Goal: Task Accomplishment & Management: Manage account settings

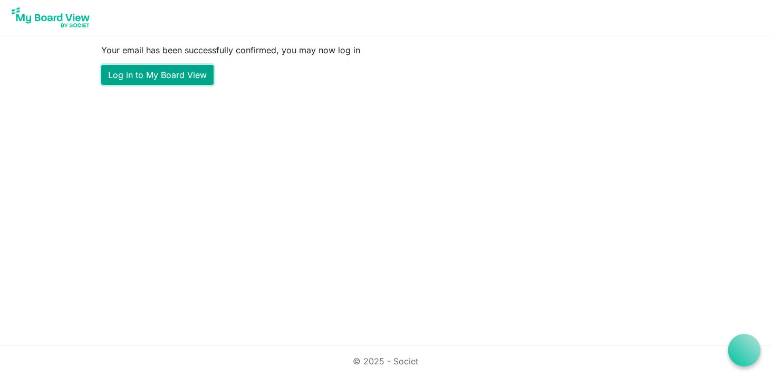
click at [138, 80] on link "Log in to My Board View" at bounding box center [157, 75] width 112 height 20
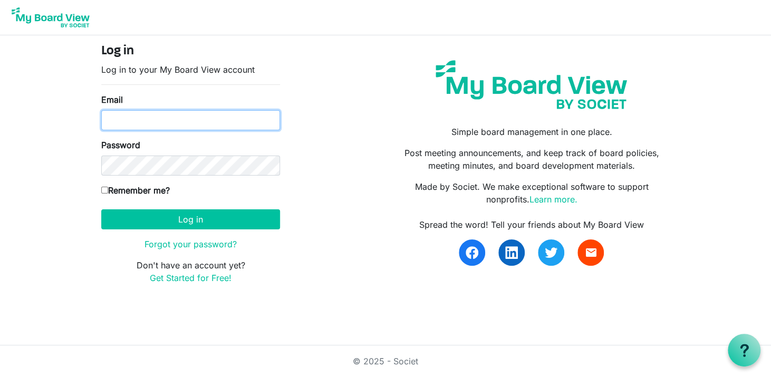
click at [147, 122] on input "Email" at bounding box center [190, 120] width 179 height 20
type input "groberts@chester.ca"
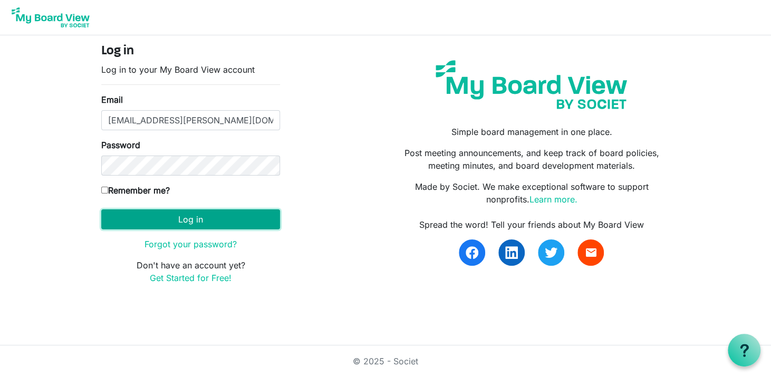
click at [157, 216] on button "Log in" at bounding box center [190, 219] width 179 height 20
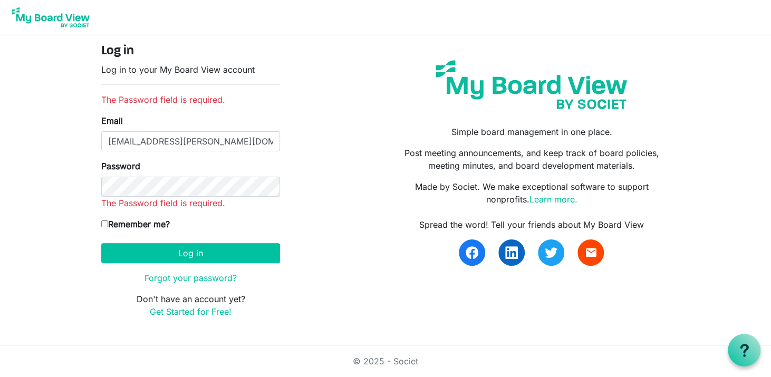
click at [69, 18] on img at bounding box center [50, 17] width 84 height 26
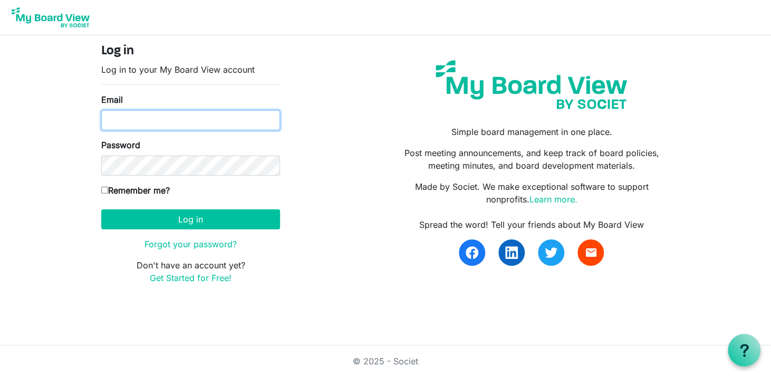
click at [172, 113] on input "Email" at bounding box center [190, 120] width 179 height 20
type input "[EMAIL_ADDRESS][PERSON_NAME][DOMAIN_NAME]"
